Goal: Task Accomplishment & Management: Use online tool/utility

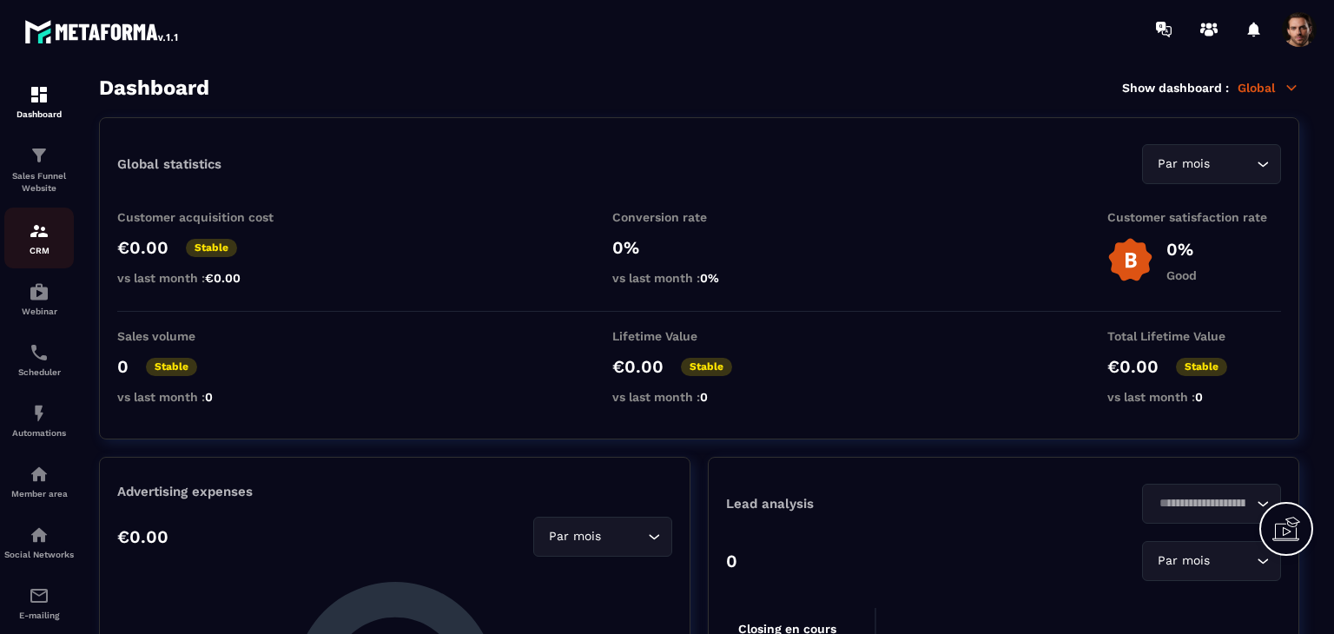
click at [38, 234] on img at bounding box center [39, 231] width 21 height 21
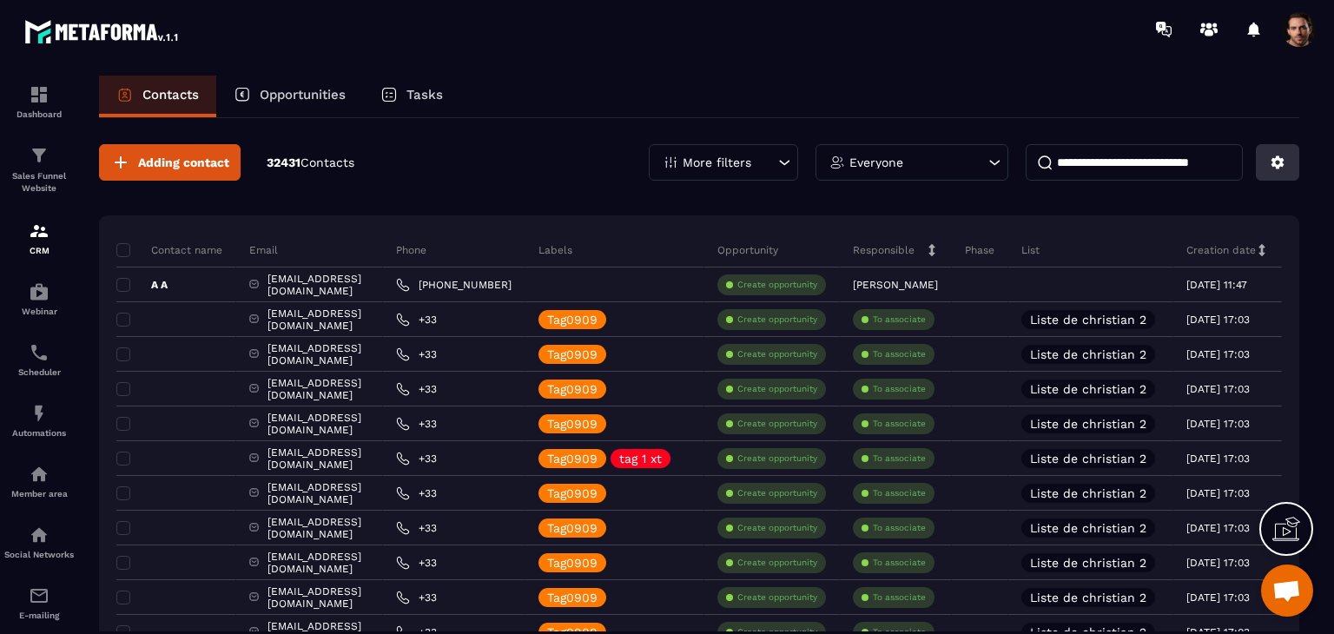
click at [1285, 151] on button at bounding box center [1277, 162] width 43 height 36
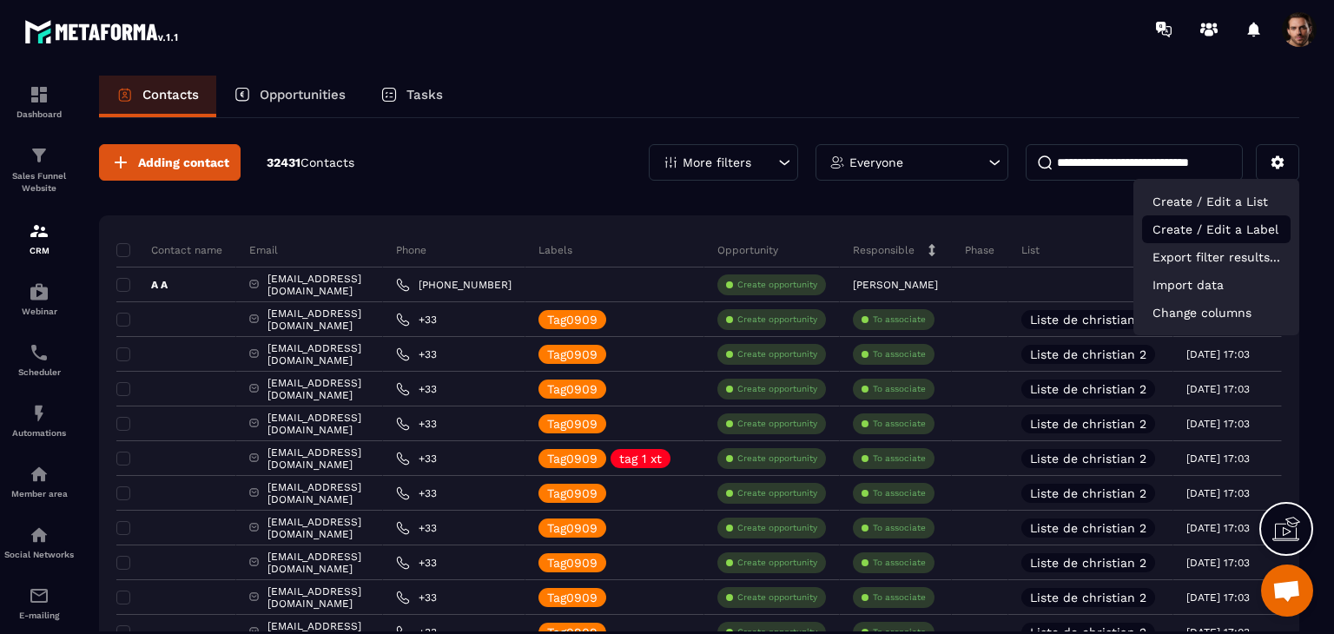
click at [1233, 220] on p "Create / Edit a Label" at bounding box center [1216, 229] width 148 height 28
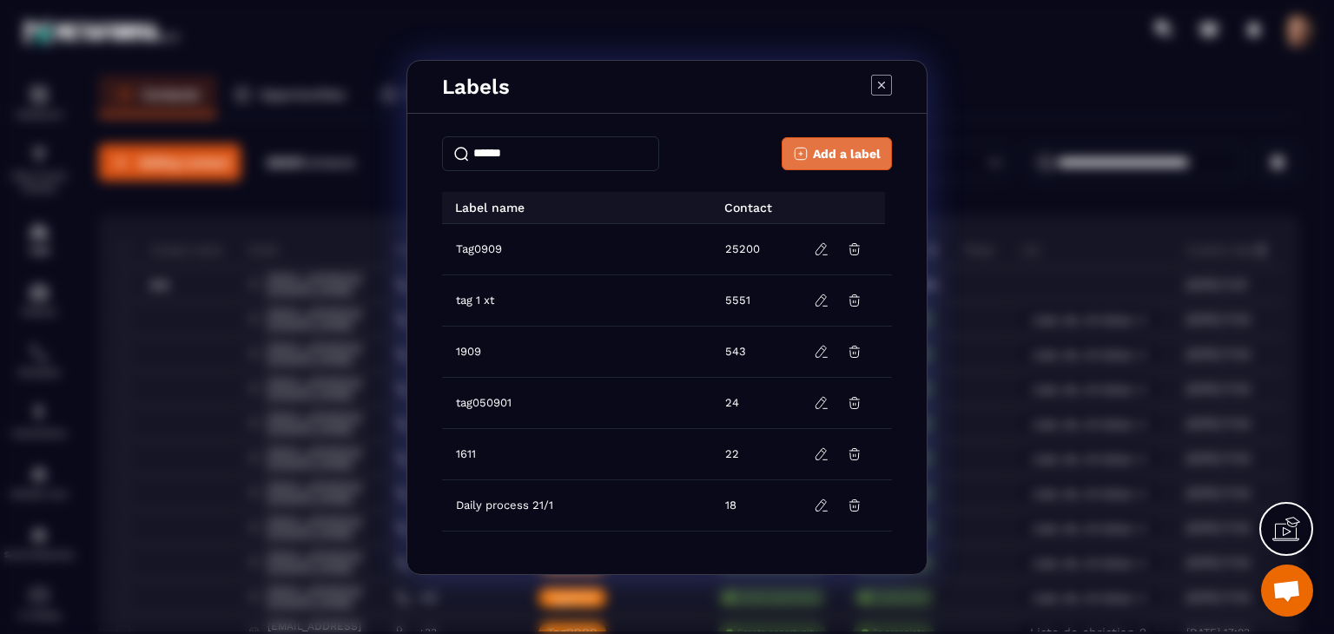
click at [844, 154] on span "Add a label" at bounding box center [847, 153] width 68 height 17
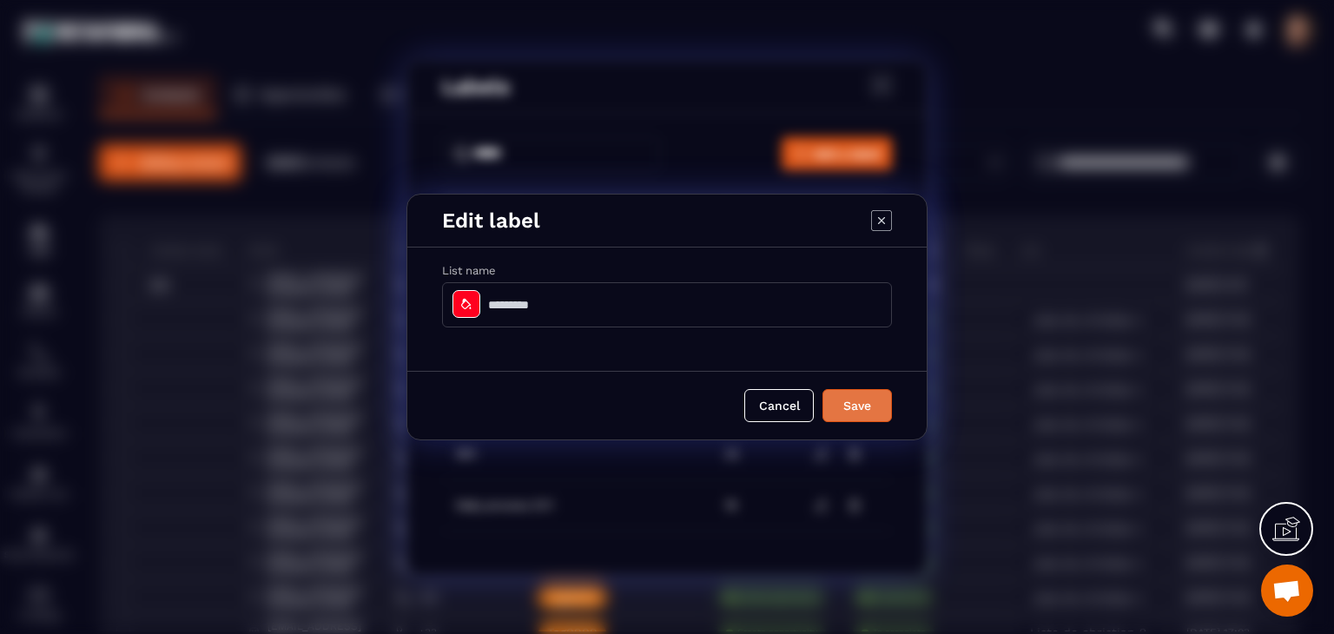
click at [851, 393] on button "Save" at bounding box center [856, 405] width 69 height 33
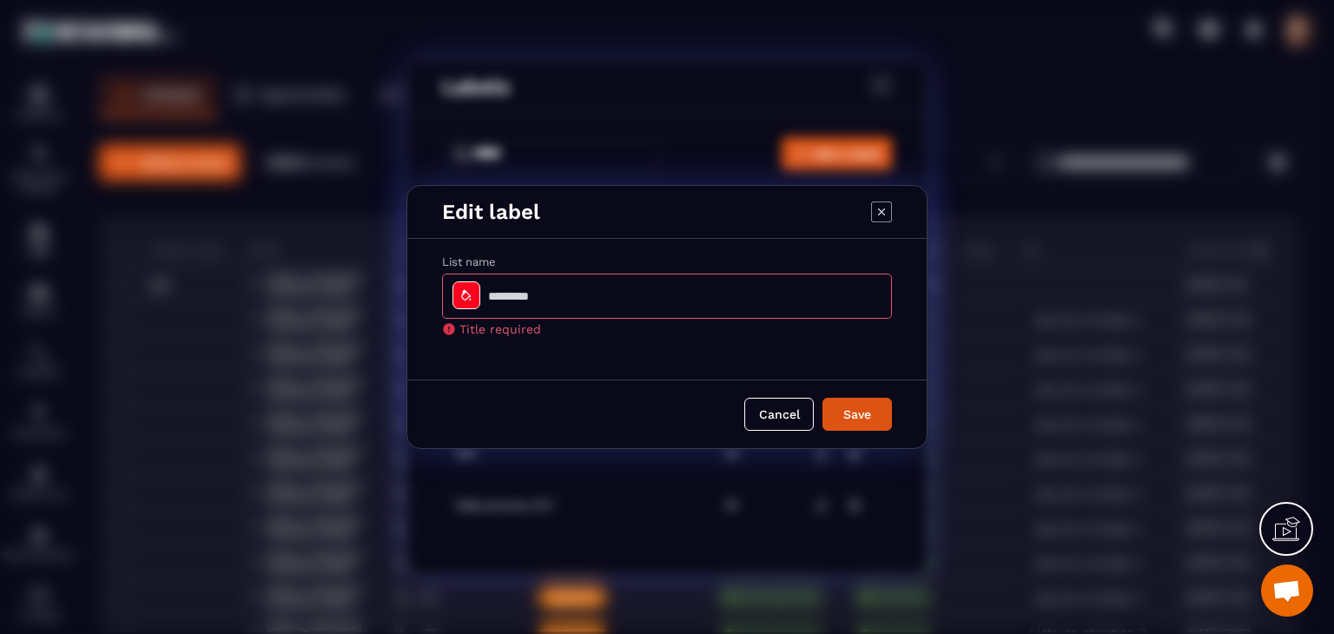
click at [881, 209] on icon "Modal window" at bounding box center [881, 211] width 21 height 21
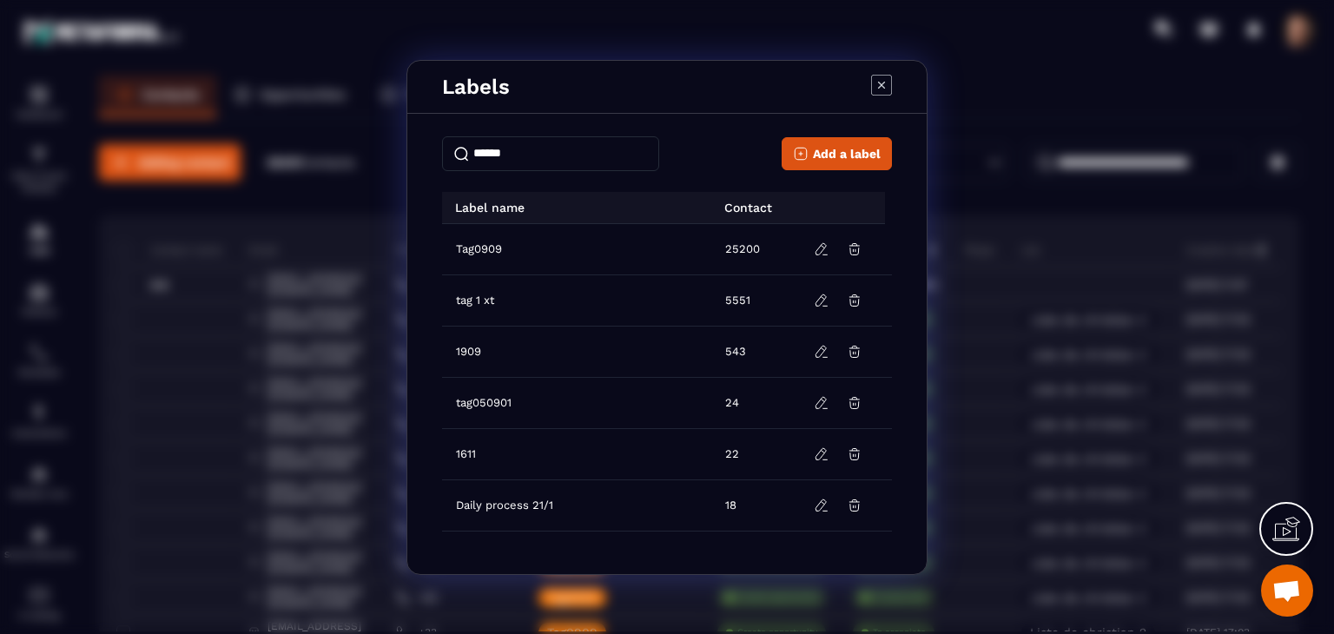
click at [879, 88] on icon "Modal window" at bounding box center [881, 85] width 21 height 21
